Goal: Navigation & Orientation: Find specific page/section

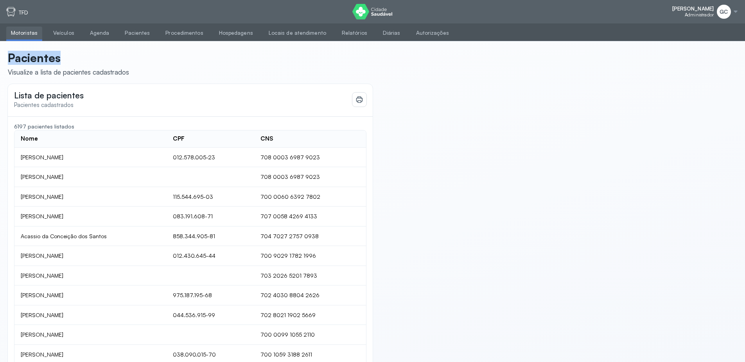
drag, startPoint x: 5, startPoint y: 62, endPoint x: 75, endPoint y: 60, distance: 70.0
click at [75, 60] on div "Pacientes Visualize a lista de pacientes cadastrados Lista de pacientes Pacient…" at bounding box center [372, 262] width 745 height 442
drag, startPoint x: 12, startPoint y: 127, endPoint x: 133, endPoint y: 145, distance: 123.0
click at [100, 125] on div "6197 pacientes listados Nome CPF CNS [PERSON_NAME] 012.578.005-23 708 0003 6987…" at bounding box center [190, 296] width 365 height 359
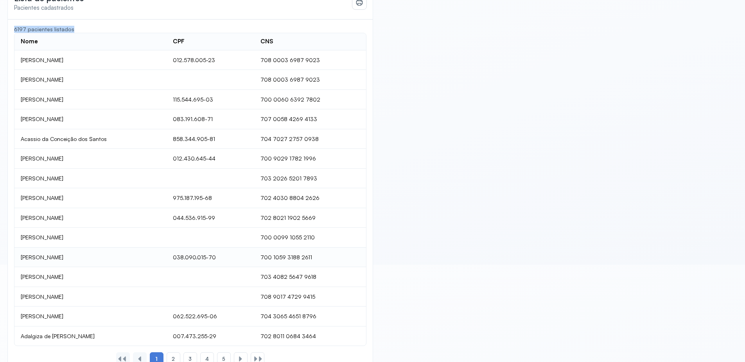
scroll to position [121, 0]
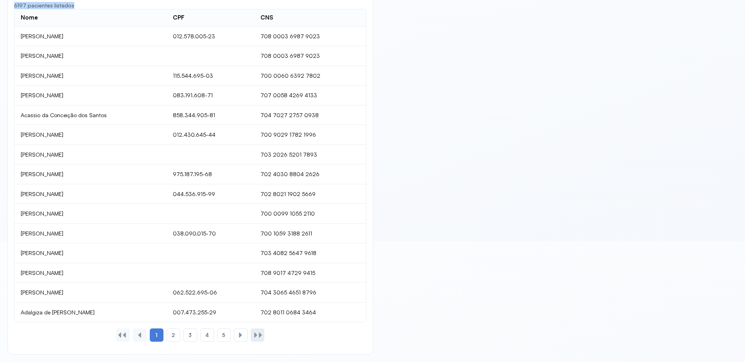
click at [257, 339] on div at bounding box center [258, 335] width 14 height 13
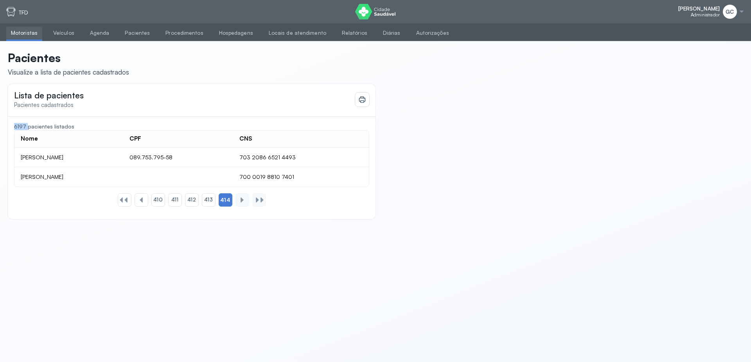
drag, startPoint x: 14, startPoint y: 126, endPoint x: 26, endPoint y: 126, distance: 12.5
click at [26, 126] on div "6197 pacientes listados" at bounding box center [191, 126] width 355 height 7
click at [126, 202] on div at bounding box center [126, 200] width 6 height 6
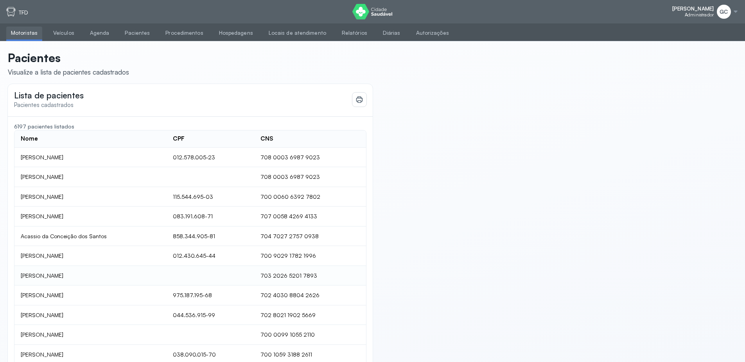
click at [56, 268] on td "[PERSON_NAME]" at bounding box center [90, 276] width 152 height 20
drag, startPoint x: 13, startPoint y: 126, endPoint x: 79, endPoint y: 131, distance: 65.9
click at [79, 131] on div "6197 pacientes listados Nome CPF CNS [PERSON_NAME] 012.578.005-23 708 0003 6987…" at bounding box center [190, 296] width 365 height 359
click at [358, 103] on icon at bounding box center [359, 100] width 8 height 8
drag, startPoint x: 27, startPoint y: 126, endPoint x: 0, endPoint y: 124, distance: 26.7
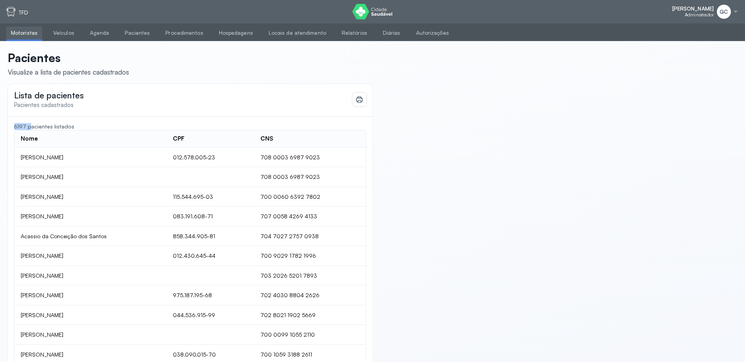
click at [0, 124] on div "Pacientes Visualize a lista de pacientes cadastrados Lista de pacientes Pacient…" at bounding box center [372, 262] width 745 height 442
click at [127, 30] on link "Pacientes" at bounding box center [137, 33] width 34 height 13
click at [89, 33] on link "Agenda" at bounding box center [99, 33] width 29 height 13
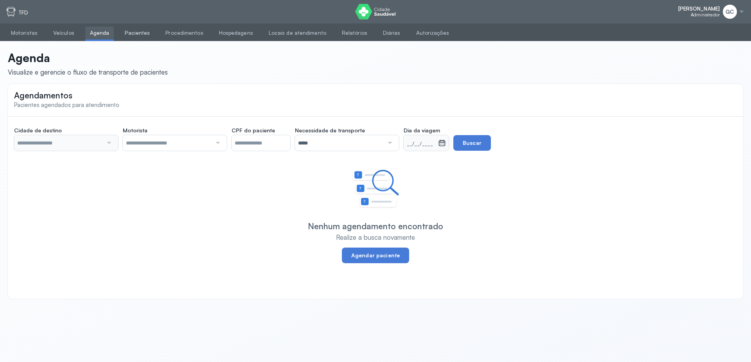
click at [133, 39] on link "Pacientes" at bounding box center [137, 33] width 34 height 13
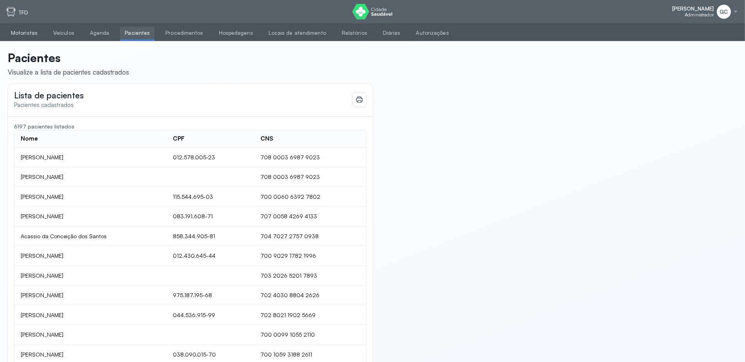
click at [34, 29] on link "Motoristas" at bounding box center [24, 33] width 36 height 13
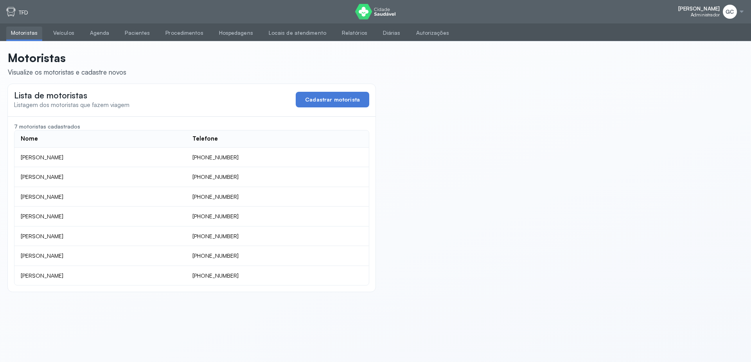
click at [740, 13] on div at bounding box center [741, 12] width 6 height 6
click at [685, 57] on div "Sair" at bounding box center [698, 55] width 36 height 7
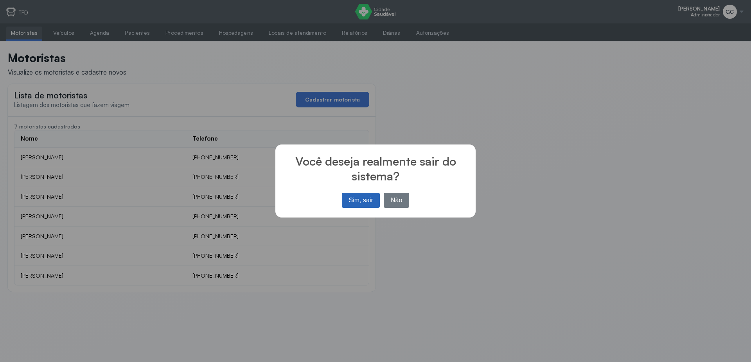
click at [358, 199] on button "Sim, sair" at bounding box center [361, 200] width 38 height 15
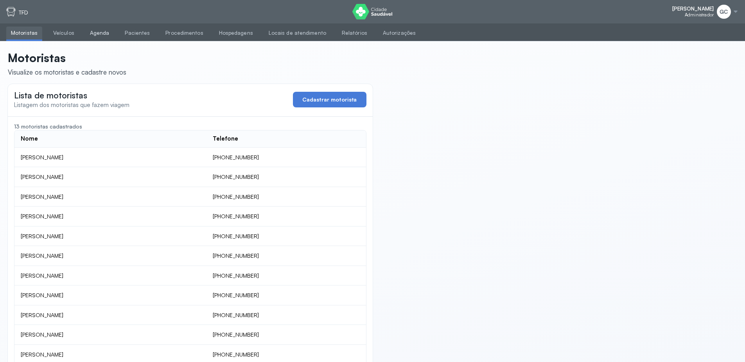
click at [93, 33] on link "Agenda" at bounding box center [99, 33] width 29 height 13
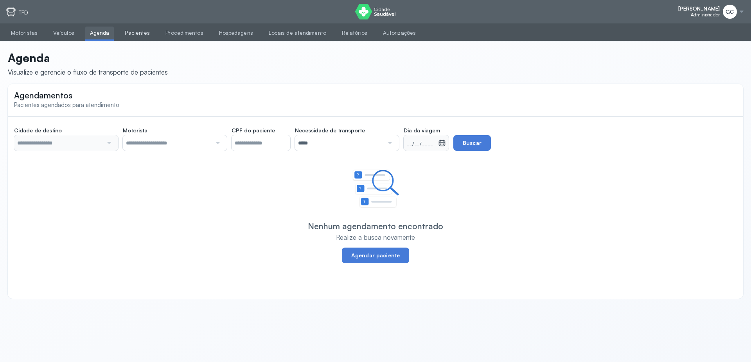
click at [140, 32] on link "Pacientes" at bounding box center [137, 33] width 34 height 13
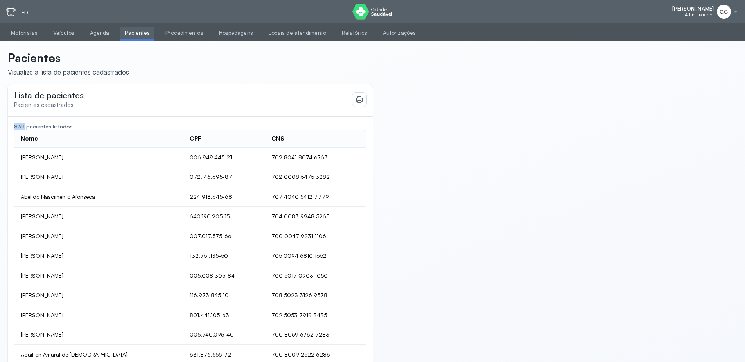
drag, startPoint x: 25, startPoint y: 127, endPoint x: 13, endPoint y: 125, distance: 11.5
click at [13, 125] on div "839 pacientes listados Nome CPF CNS Abedias Rodrigues Sousa 006.949.445-21 702 …" at bounding box center [190, 296] width 365 height 359
click at [274, 73] on header "Pacientes Visualize a lista de pacientes cadastrados" at bounding box center [372, 64] width 729 height 26
click at [738, 14] on div "Gilmara Castro Administrador GC Configurações Suporte Sair TFD" at bounding box center [372, 11] width 745 height 23
click at [736, 13] on div at bounding box center [735, 12] width 6 height 6
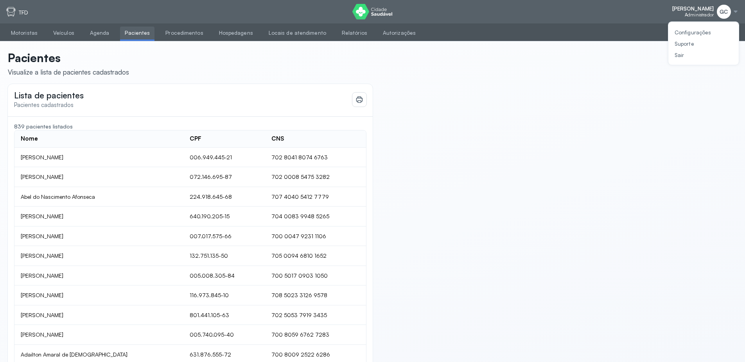
click at [692, 51] on div "Configurações Suporte Sair" at bounding box center [692, 43] width 36 height 29
